Goal: Check status: Check status

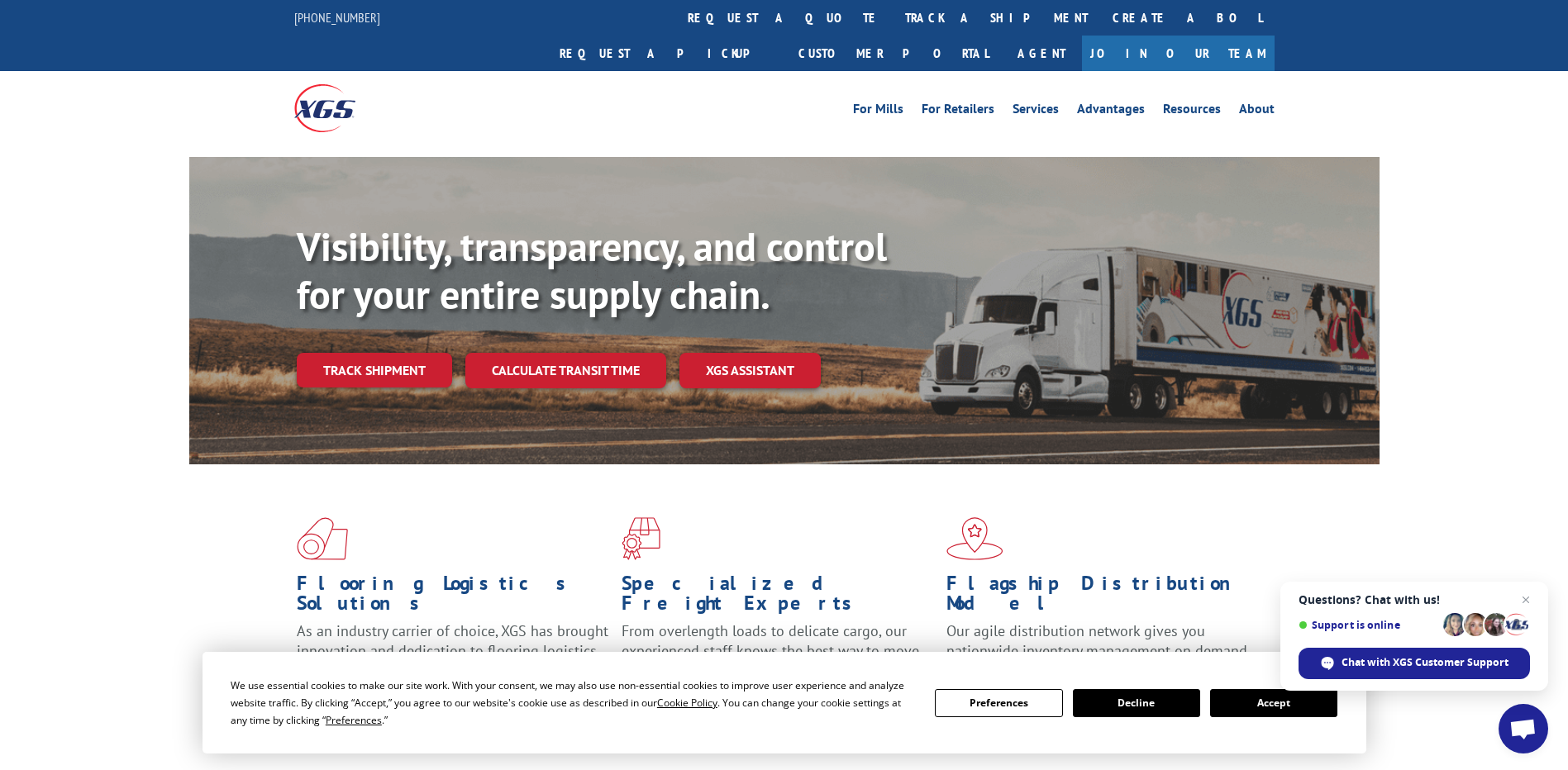
click at [892, 17] on link "track a shipment" at bounding box center [995, 17] width 207 height 36
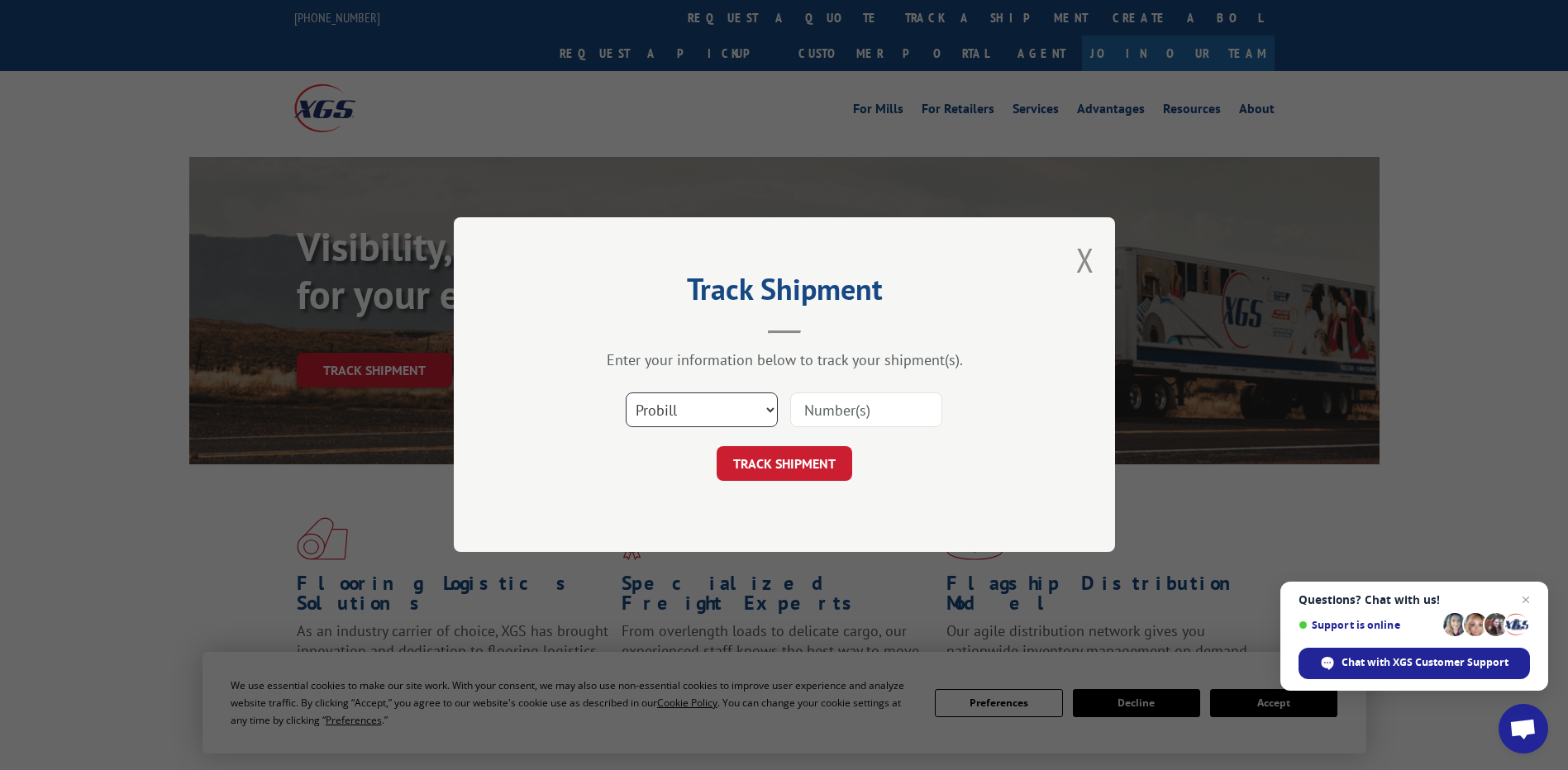
click at [739, 412] on select "Select category... Probill BOL PO" at bounding box center [702, 411] width 152 height 35
select select "po"
click at [626, 394] on select "Select category... Probill BOL PO" at bounding box center [702, 411] width 152 height 35
click at [851, 412] on input at bounding box center [866, 411] width 152 height 35
paste input "88536831"
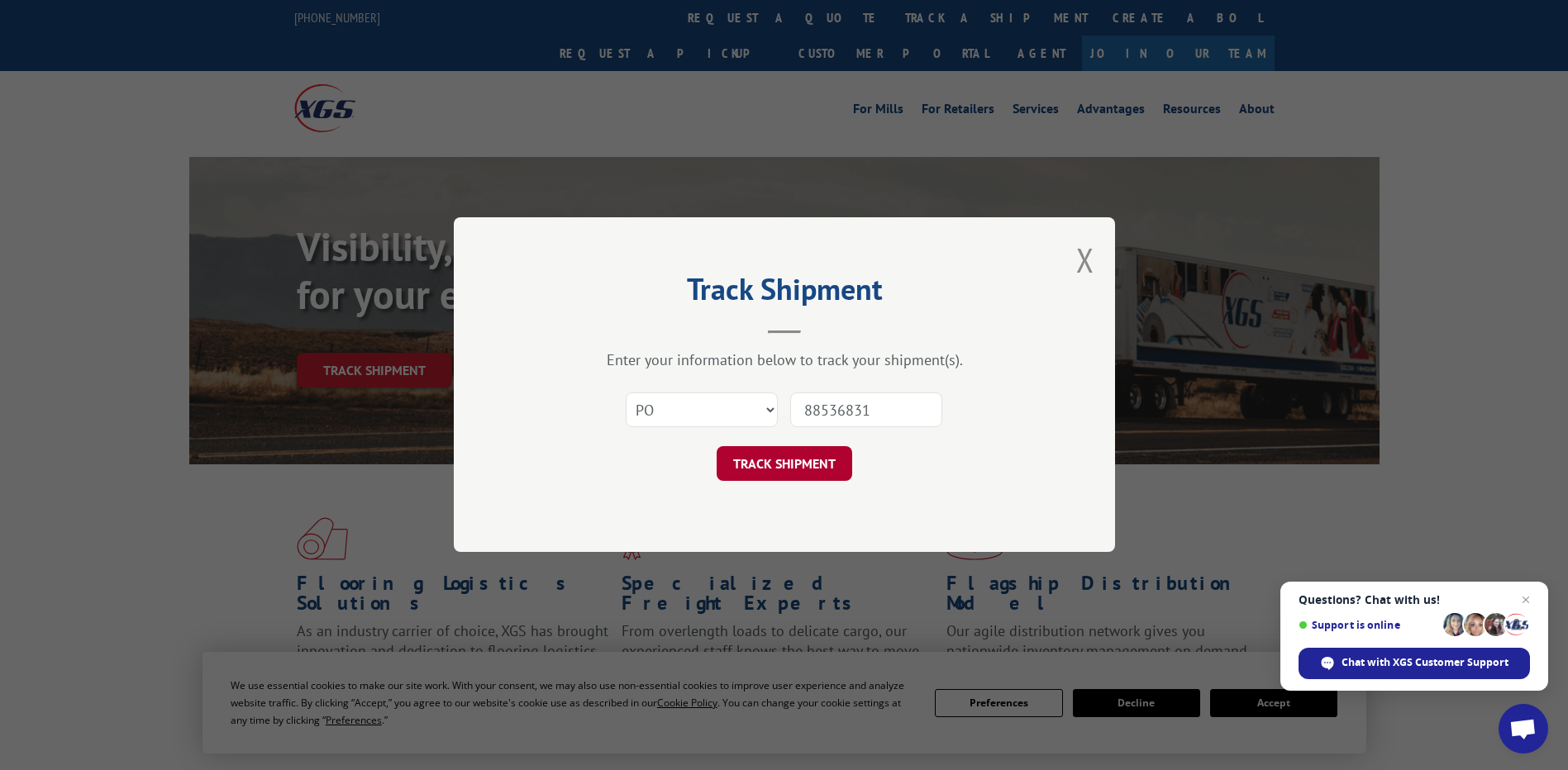
click at [789, 464] on button "TRACK SHIPMENT" at bounding box center [784, 464] width 136 height 35
click at [915, 407] on input "88536831" at bounding box center [866, 411] width 152 height 35
click at [717, 447] on button "TRACK SHIPMENT" at bounding box center [784, 464] width 136 height 35
click at [819, 425] on input "88536831" at bounding box center [866, 411] width 152 height 35
click at [843, 409] on input "88536831" at bounding box center [866, 411] width 152 height 35
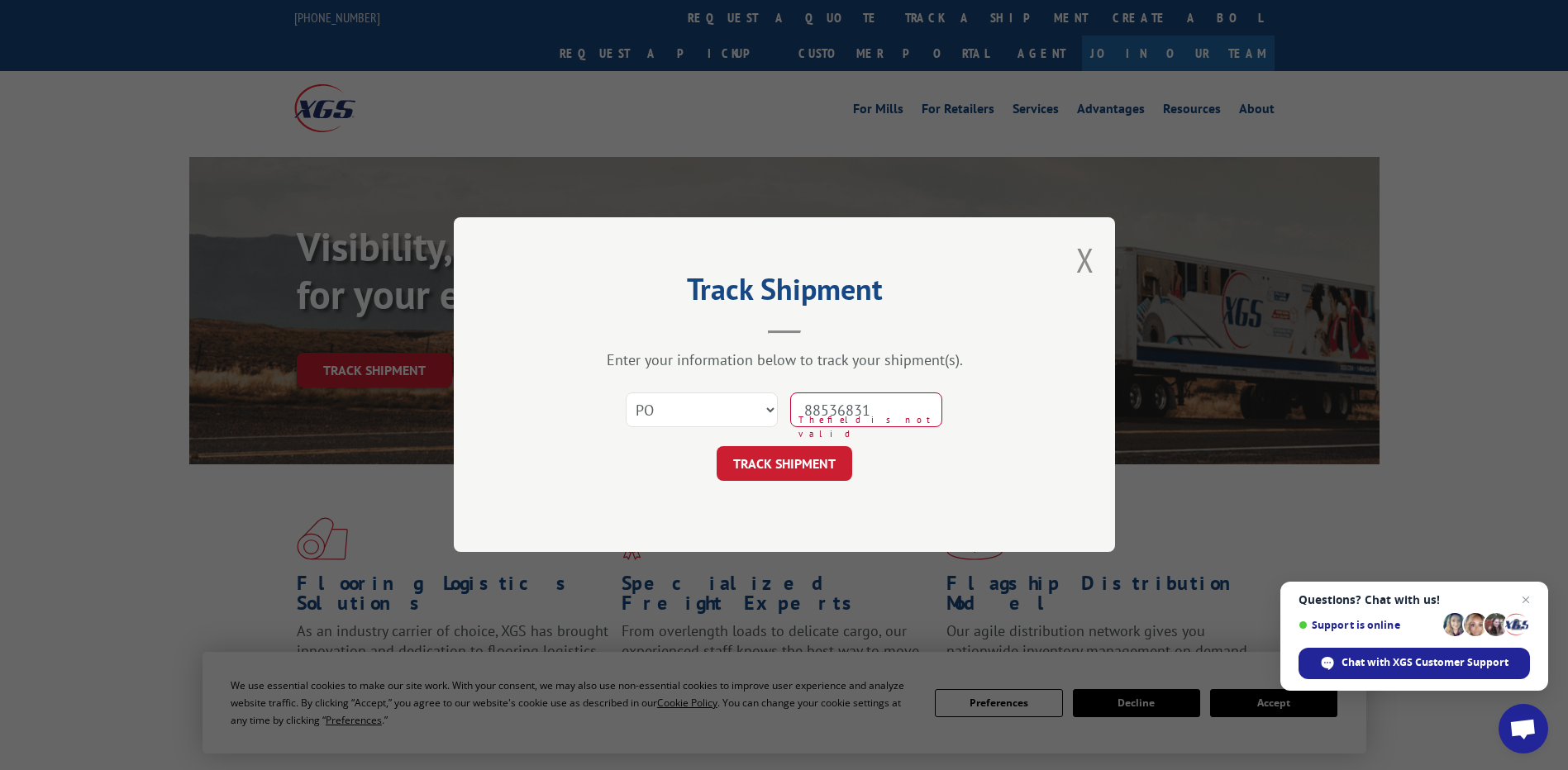
click at [836, 411] on input "88536831" at bounding box center [866, 411] width 152 height 35
type input "88536831"
click at [776, 468] on button "TRACK SHIPMENT" at bounding box center [784, 464] width 136 height 35
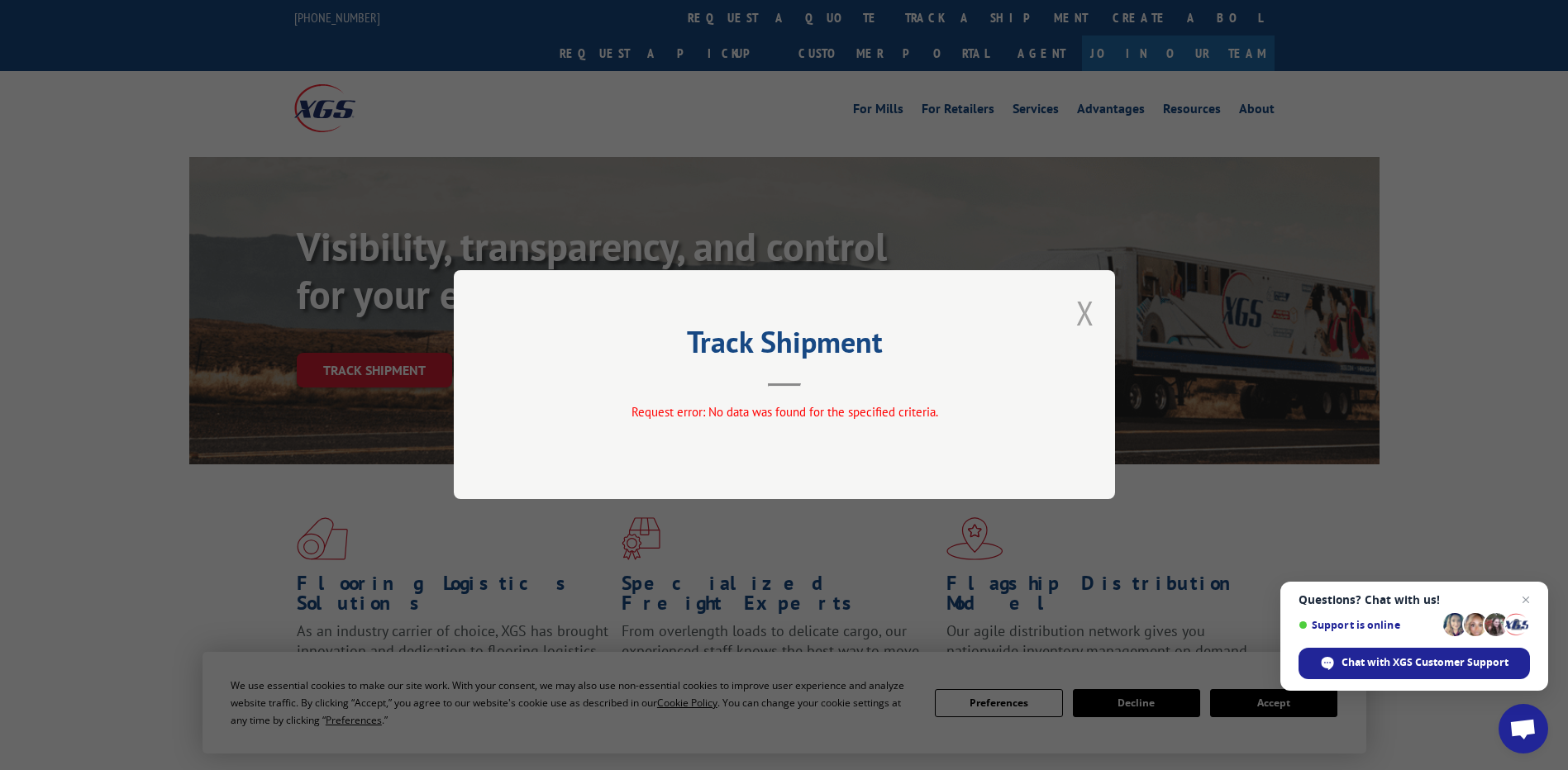
click at [1089, 320] on button "Close modal" at bounding box center [1085, 313] width 18 height 44
